Goal: Task Accomplishment & Management: Complete application form

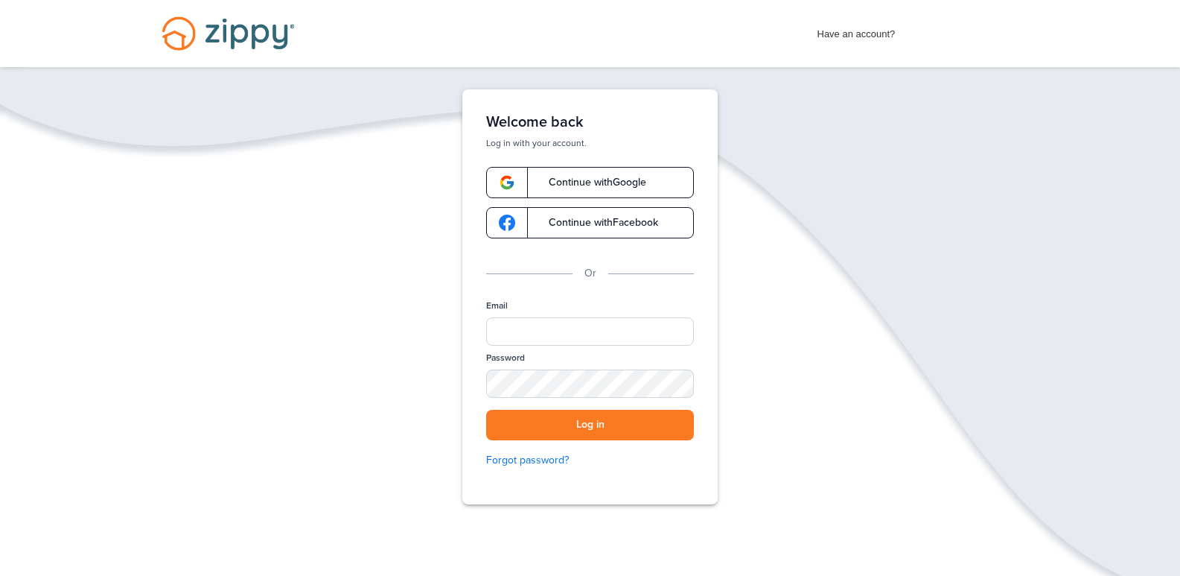
click at [600, 223] on span "Continue with Facebook" at bounding box center [596, 222] width 124 height 10
click at [537, 331] on input "Email" at bounding box center [590, 331] width 208 height 28
type input "**********"
click at [676, 387] on div "SHOW" at bounding box center [675, 385] width 33 height 14
click at [614, 433] on button "Log in" at bounding box center [590, 425] width 208 height 31
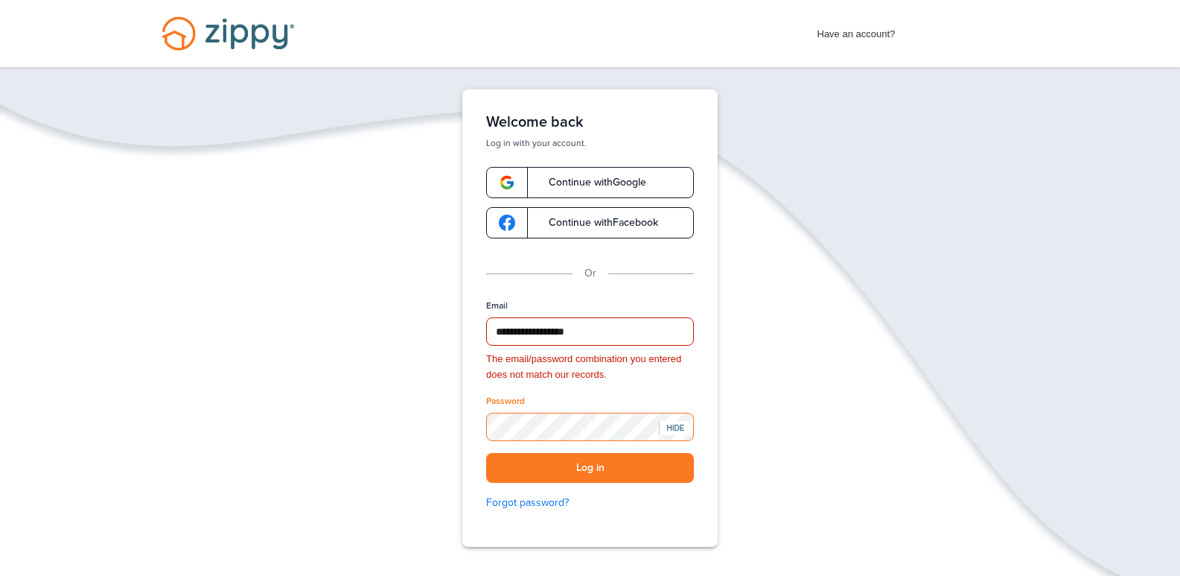
click at [468, 395] on div "**********" at bounding box center [589, 317] width 255 height 457
click at [619, 218] on span "Continue with Facebook" at bounding box center [596, 222] width 124 height 10
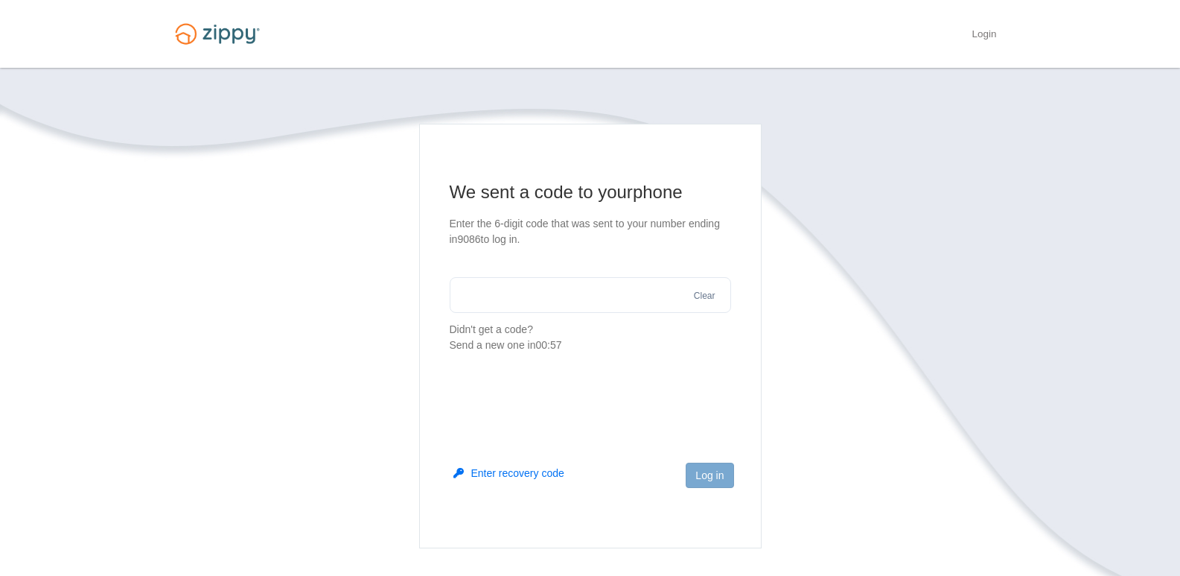
click at [486, 290] on input "text" at bounding box center [591, 295] width 282 height 36
type input "******"
click at [699, 468] on button "Log in" at bounding box center [710, 474] width 48 height 25
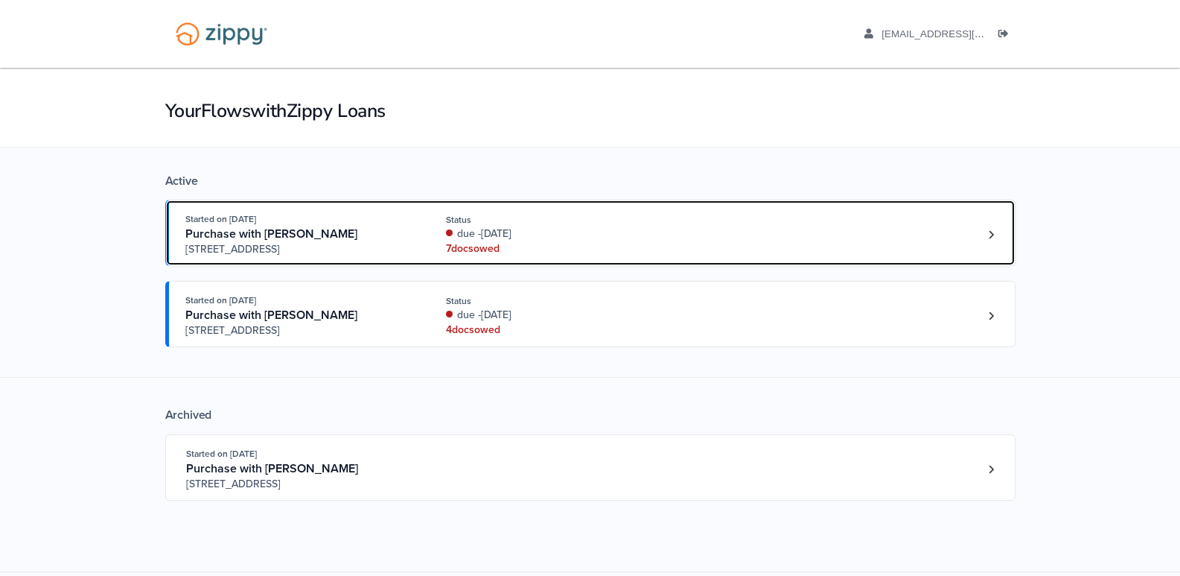
click at [253, 226] on div "Started on Aug. 29th, 2025" at bounding box center [298, 219] width 227 height 15
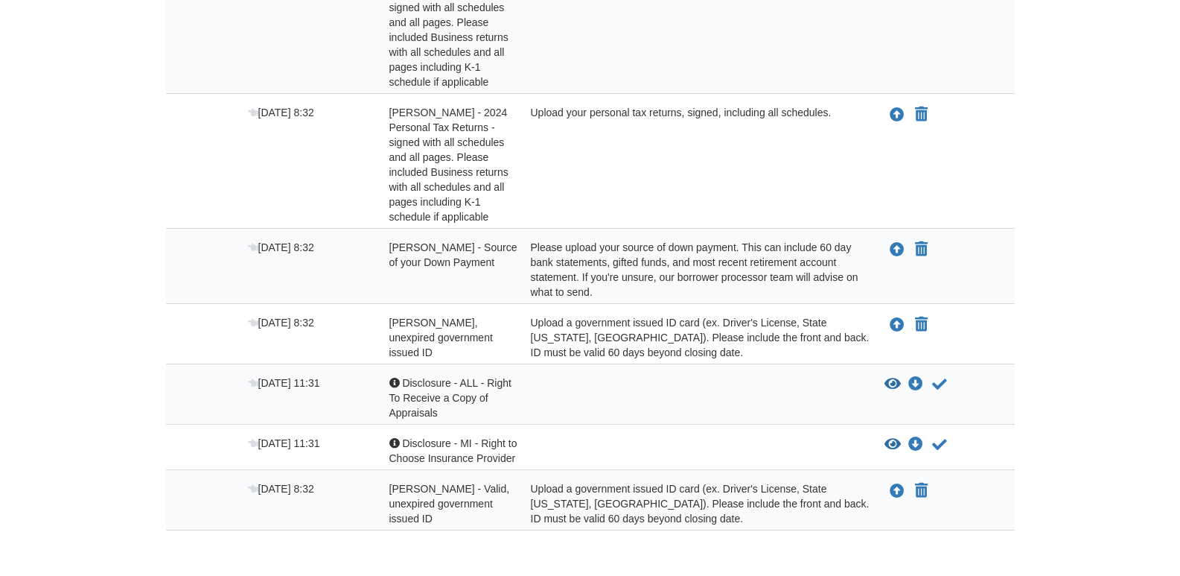
scroll to position [295, 0]
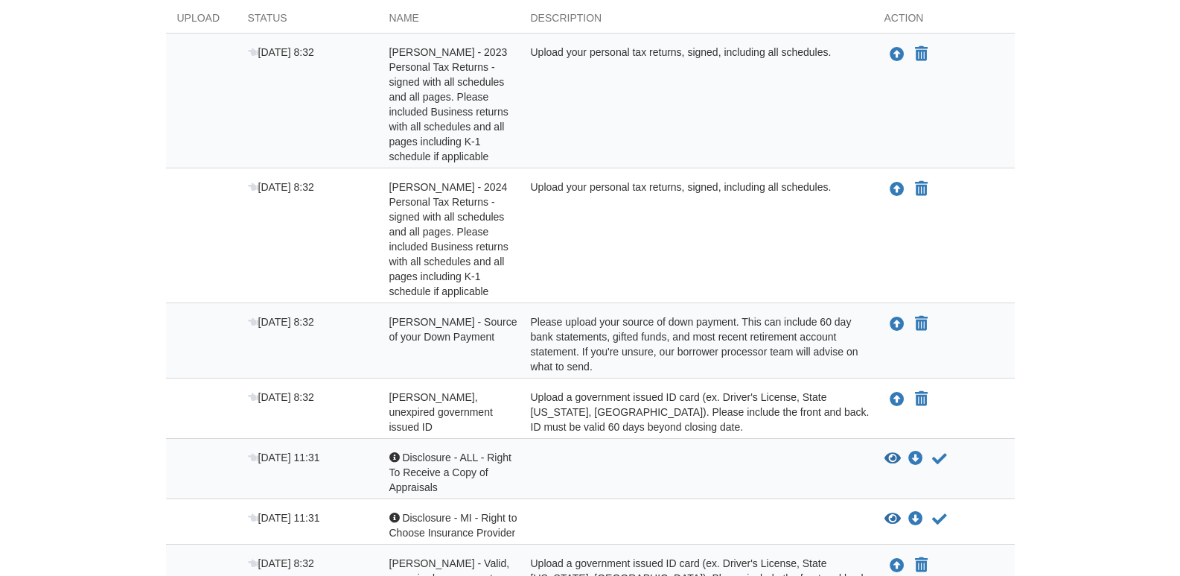
click at [426, 402] on span "Alissa Christie - Valid, unexpired government issued ID" at bounding box center [442, 412] width 104 height 42
click at [890, 325] on icon "Upload Alissa Christie - Source of your Down Payment" at bounding box center [897, 324] width 15 height 15
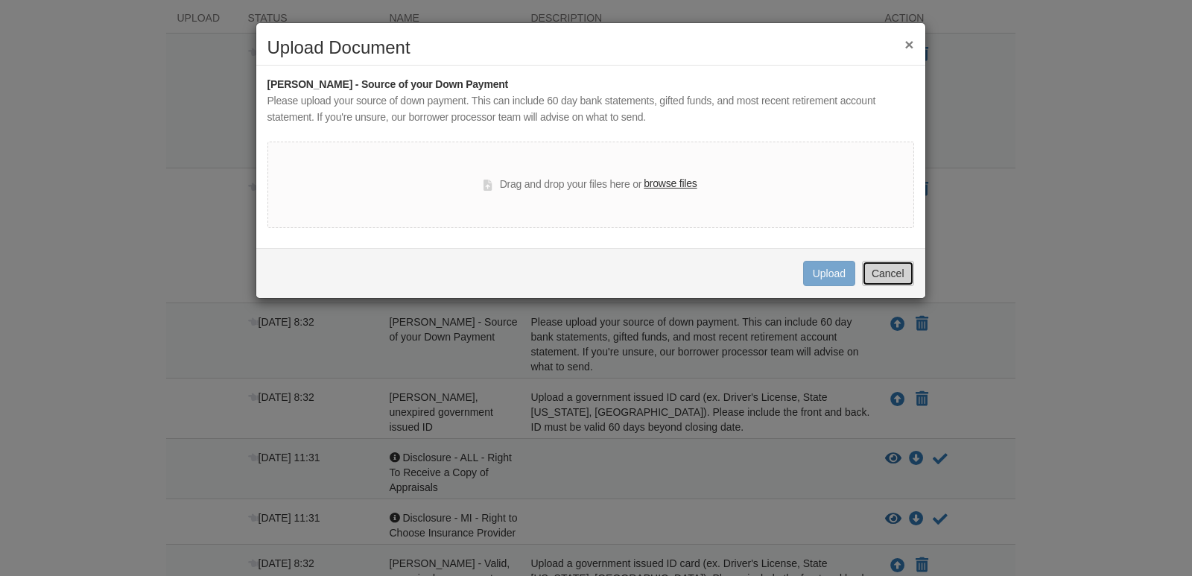
click at [880, 277] on button "Cancel" at bounding box center [888, 273] width 52 height 25
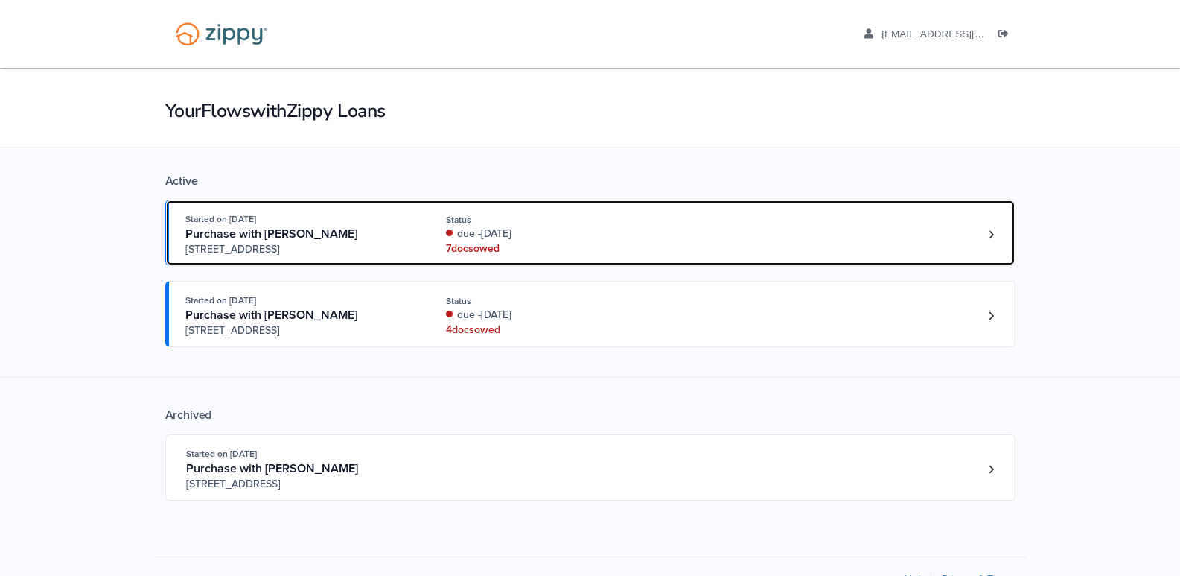
click at [217, 235] on span "Purchase with Alissa Christie" at bounding box center [271, 233] width 172 height 15
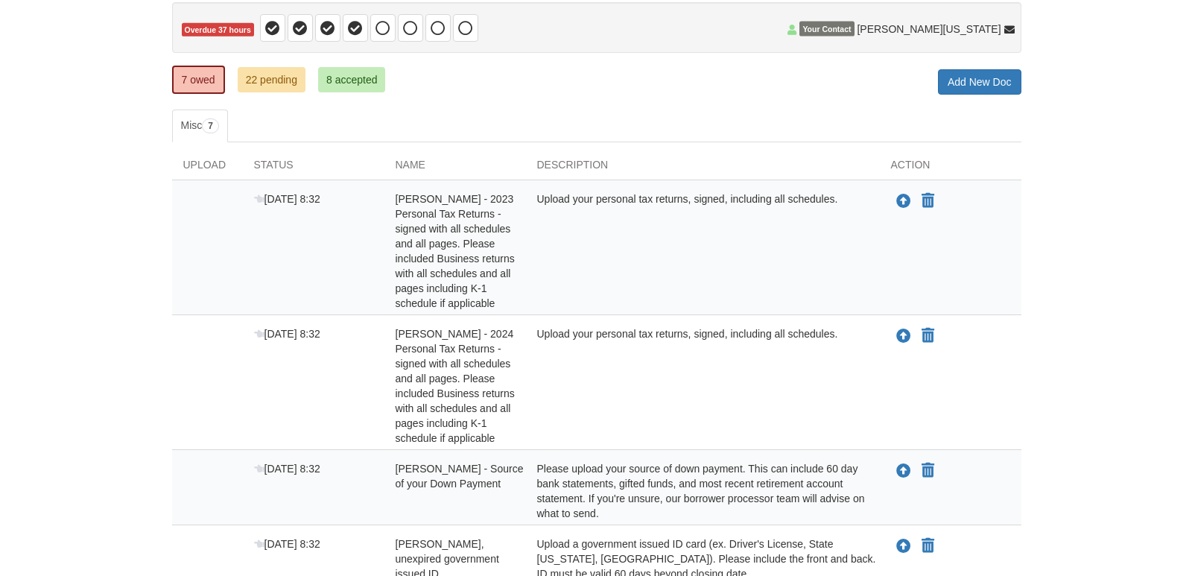
scroll to position [223, 0]
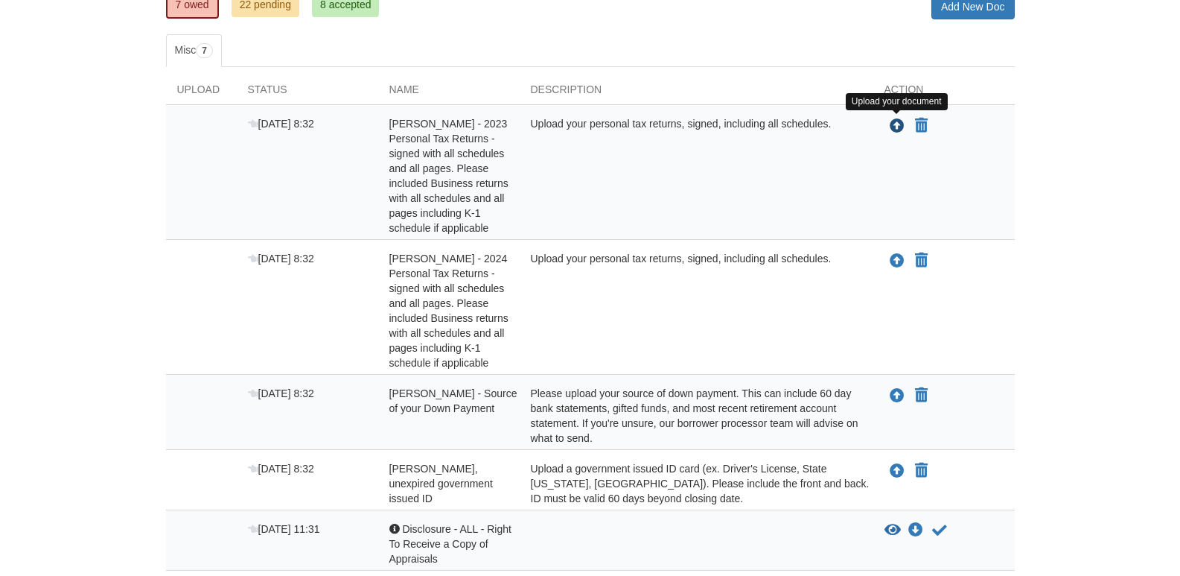
click at [895, 124] on icon "Upload Alissa Christie - 2023 Personal Tax Returns - signed with all schedules …" at bounding box center [897, 126] width 15 height 15
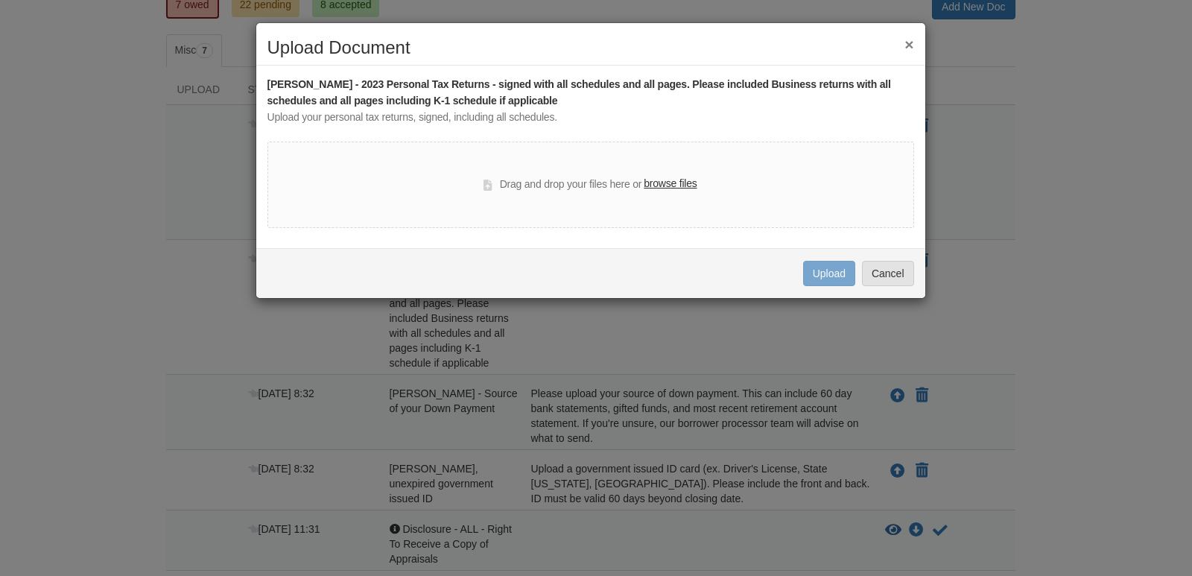
click at [671, 184] on label "browse files" at bounding box center [669, 184] width 53 height 16
click at [0, 0] on input "browse files" at bounding box center [0, 0] width 0 height 0
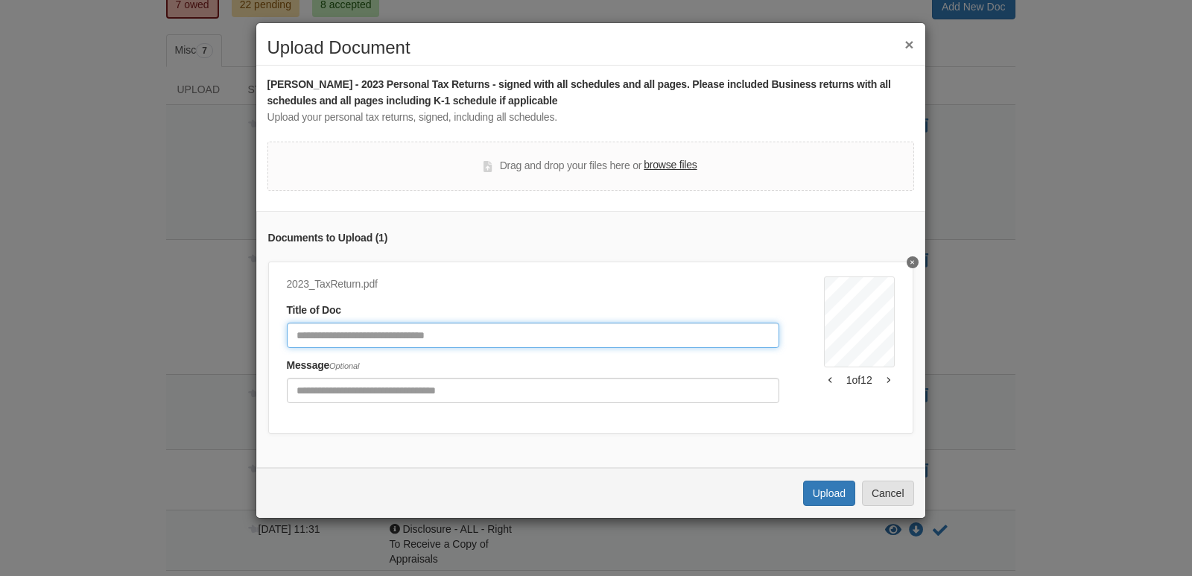
click at [335, 337] on input "Document Title" at bounding box center [533, 334] width 492 height 25
type input "**********"
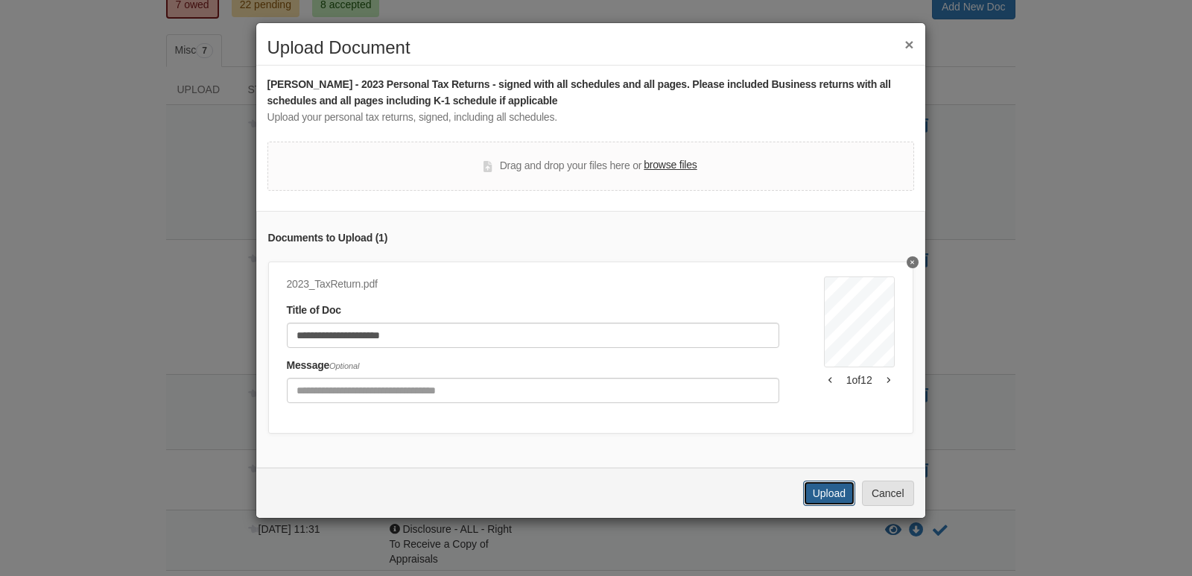
click at [817, 506] on button "Upload" at bounding box center [829, 492] width 52 height 25
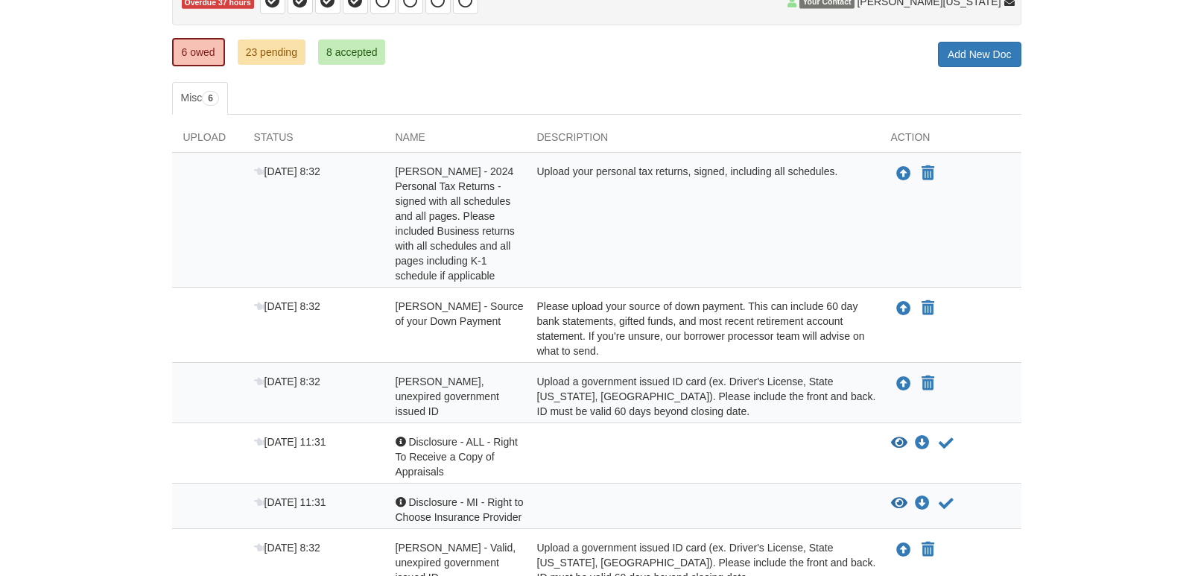
scroll to position [141, 0]
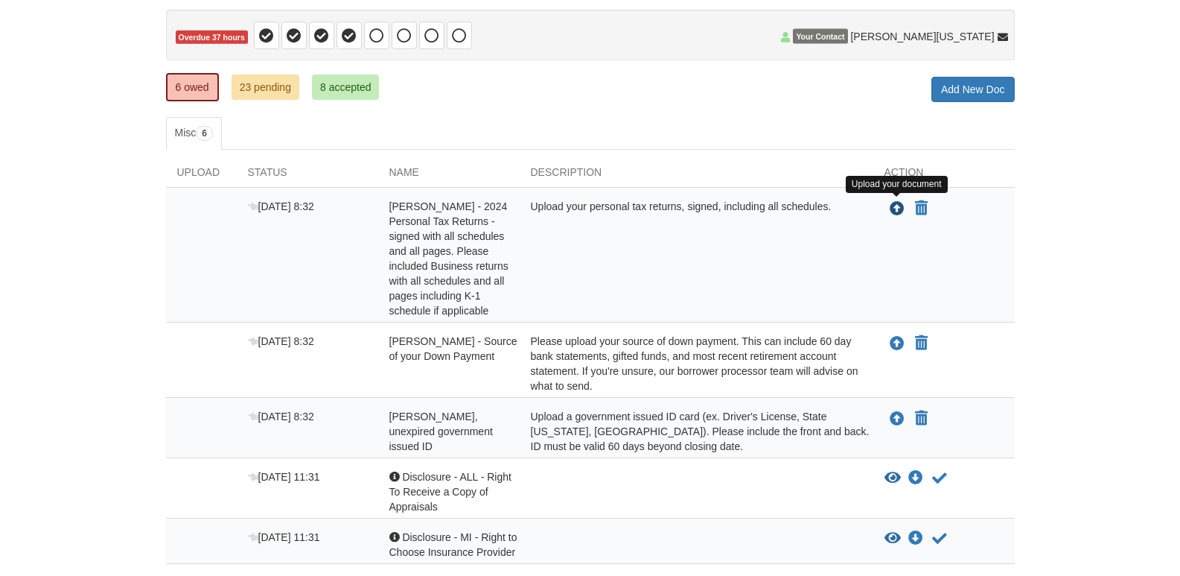
click at [900, 204] on icon "Upload Alissa Christie - 2024 Personal Tax Returns - signed with all schedules …" at bounding box center [897, 209] width 15 height 15
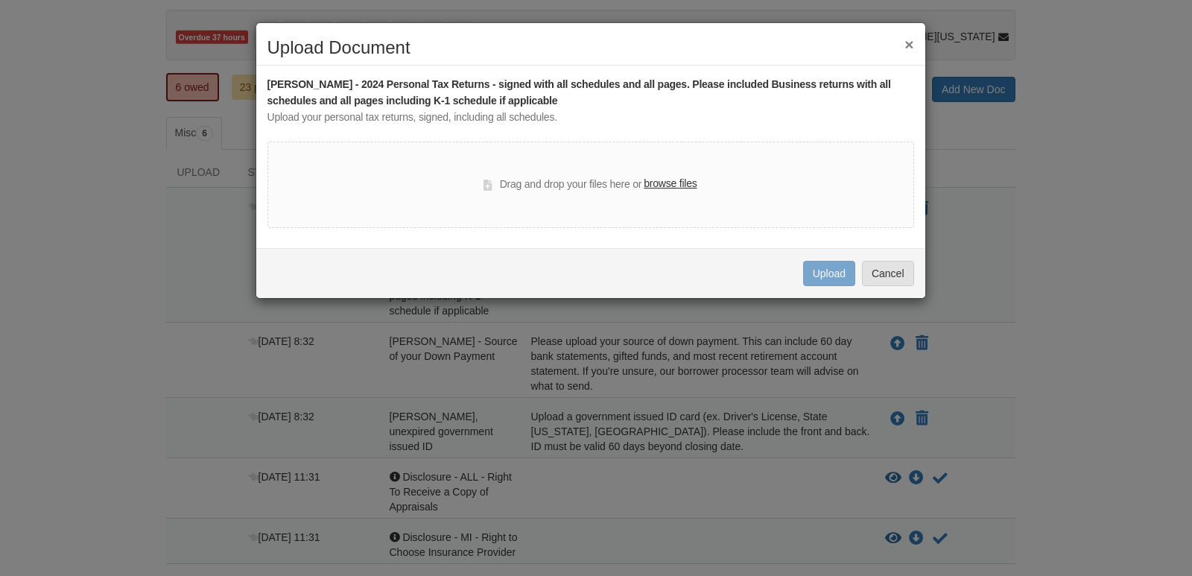
click at [672, 182] on label "browse files" at bounding box center [669, 184] width 53 height 16
click at [0, 0] on input "browse files" at bounding box center [0, 0] width 0 height 0
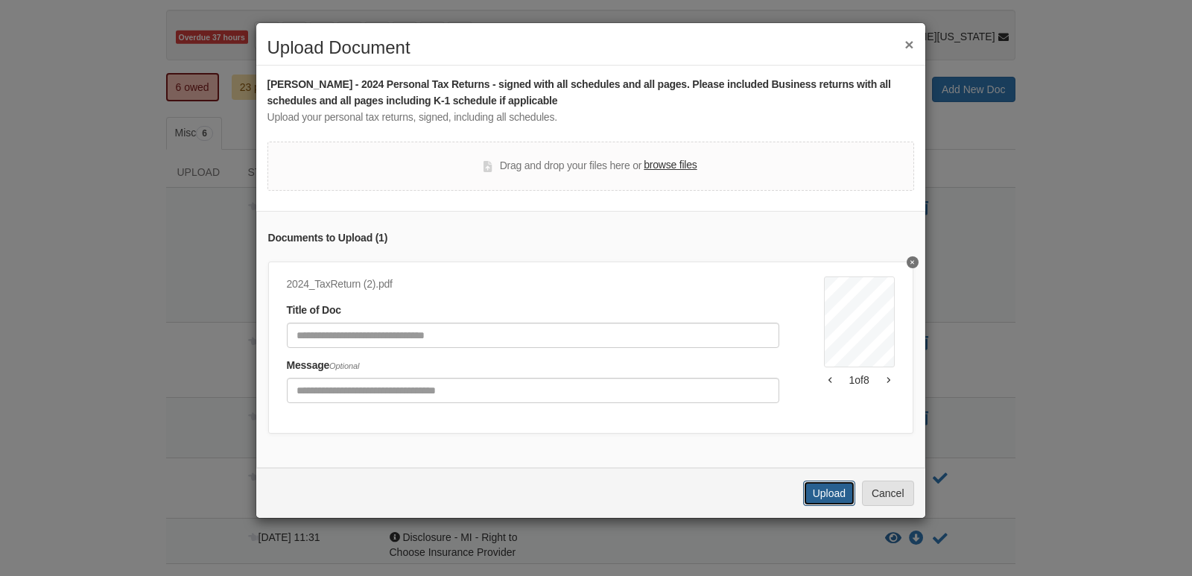
click at [818, 503] on button "Upload" at bounding box center [829, 492] width 52 height 25
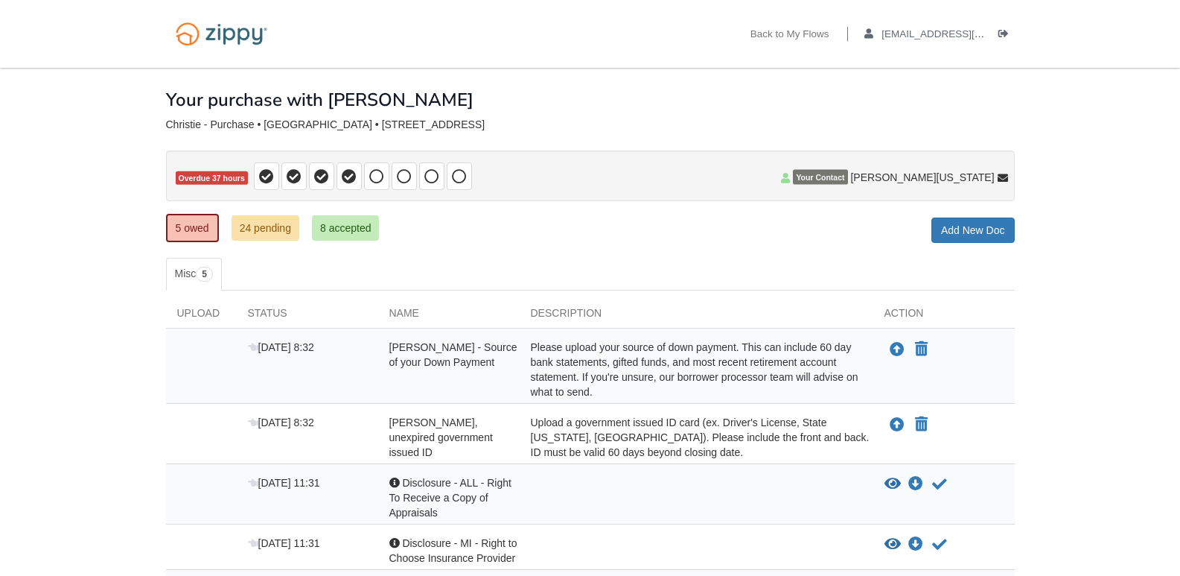
scroll to position [141, 0]
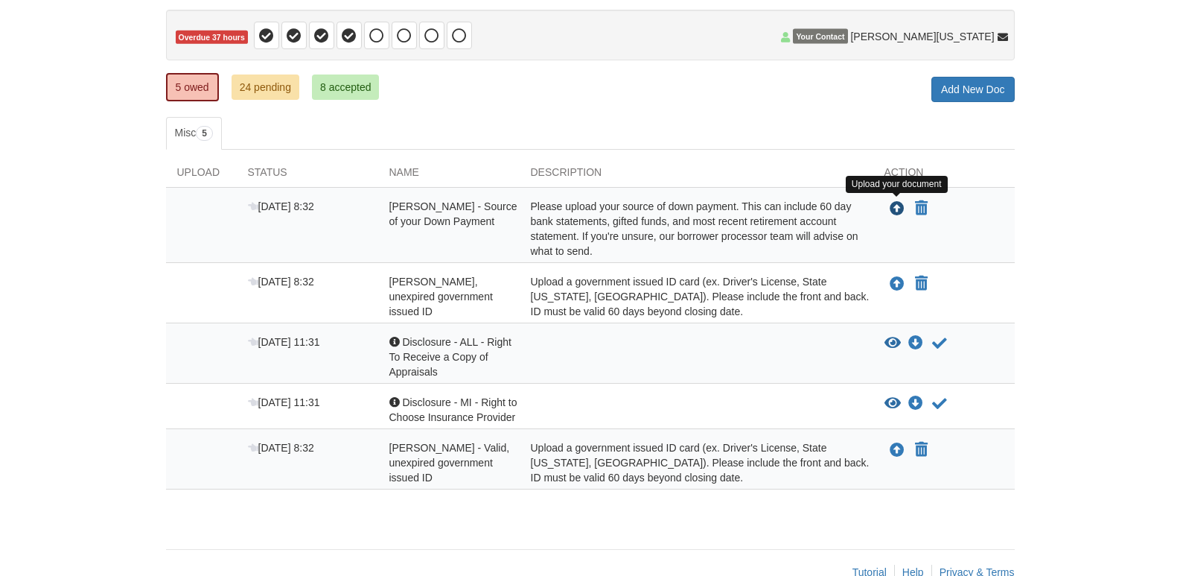
click at [892, 209] on icon "Upload Alissa Christie - Source of your Down Payment" at bounding box center [897, 209] width 15 height 15
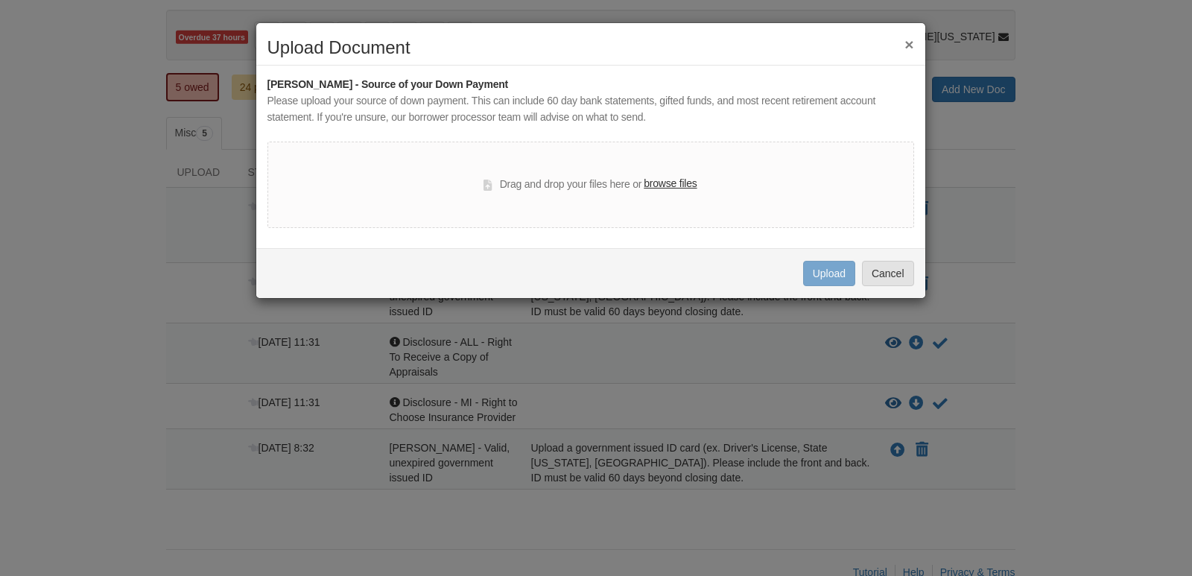
click at [908, 39] on button "×" at bounding box center [908, 44] width 9 height 16
